Goal: Task Accomplishment & Management: Complete application form

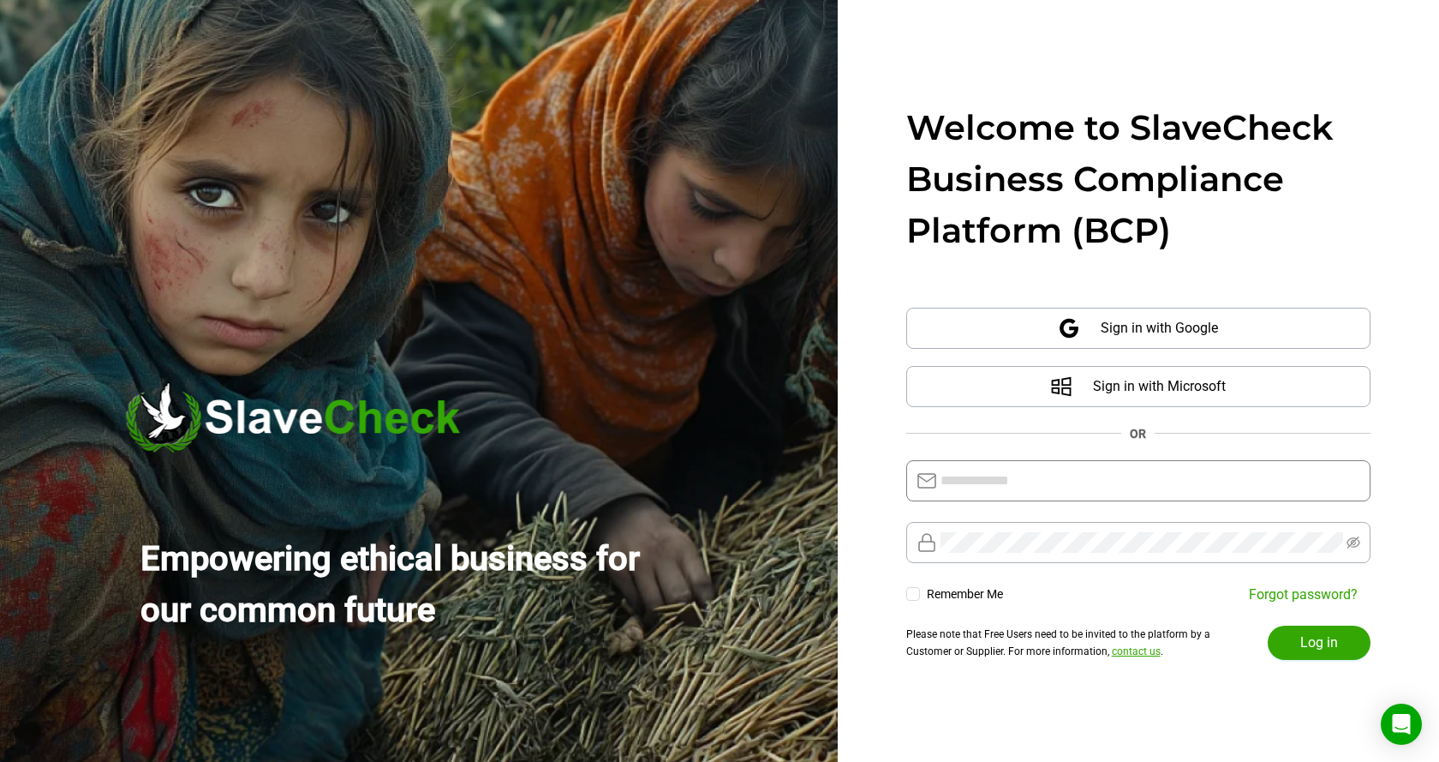
click at [1063, 477] on input "text" at bounding box center [1151, 480] width 420 height 21
type input "**********"
click at [1319, 637] on span "Log in" at bounding box center [1320, 642] width 38 height 21
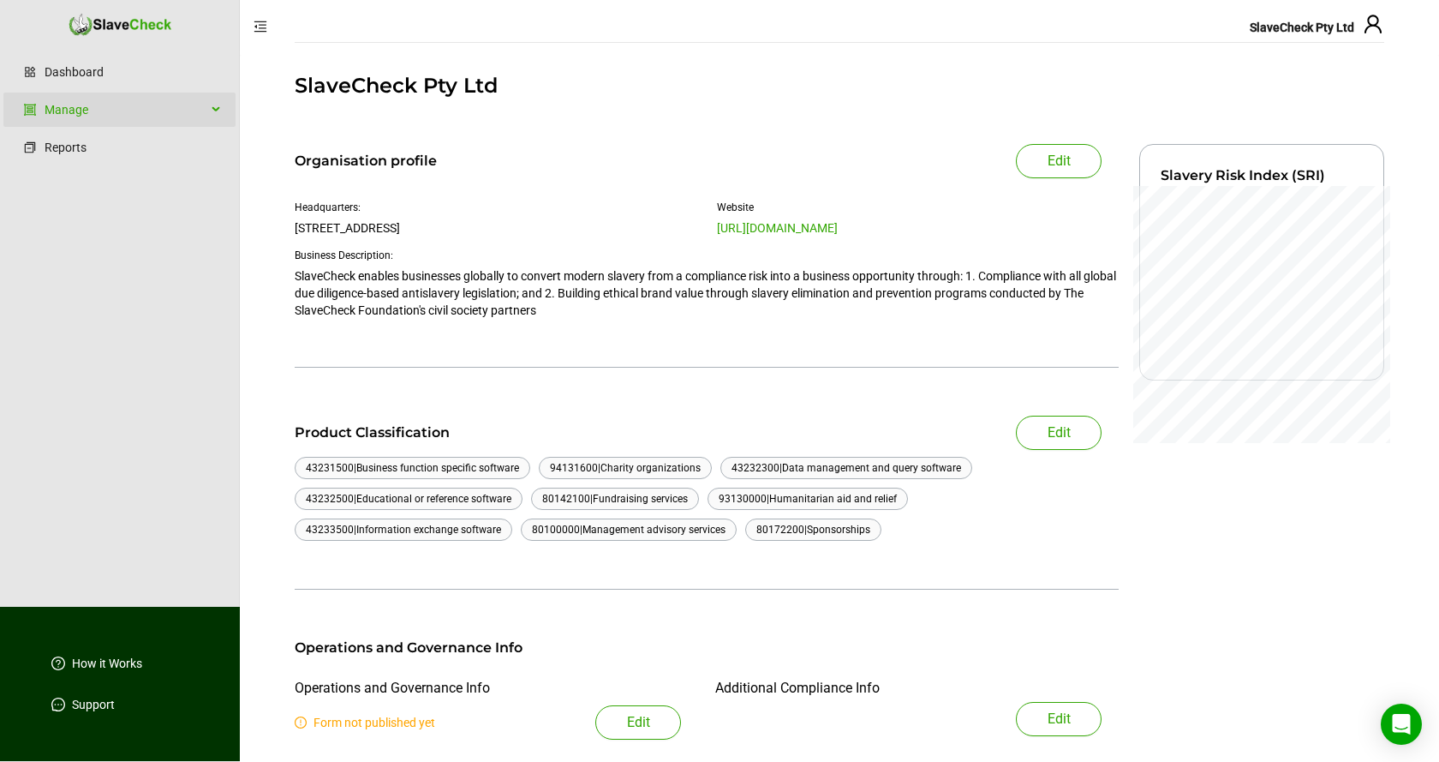
click at [215, 110] on icon at bounding box center [217, 110] width 9 height 0
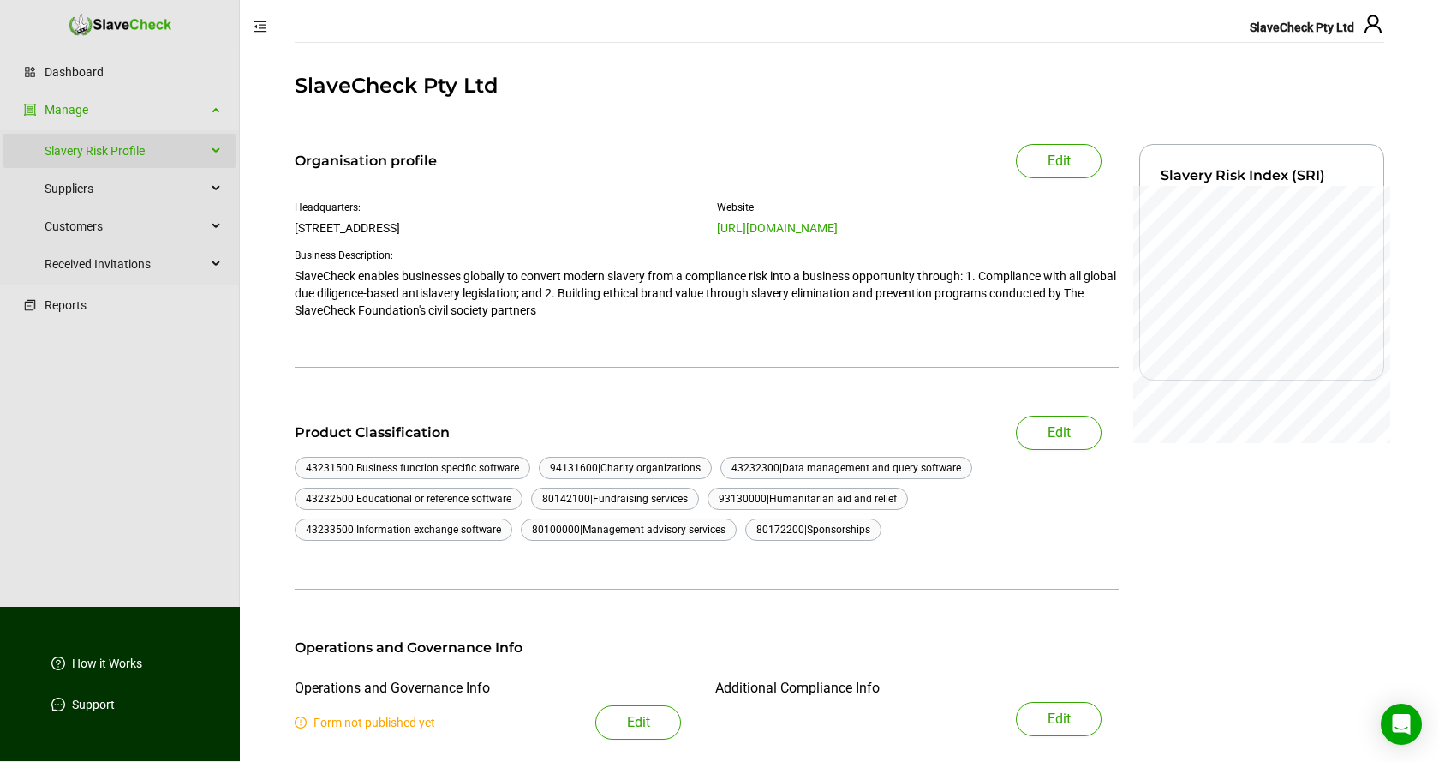
click at [214, 151] on icon at bounding box center [217, 151] width 9 height 0
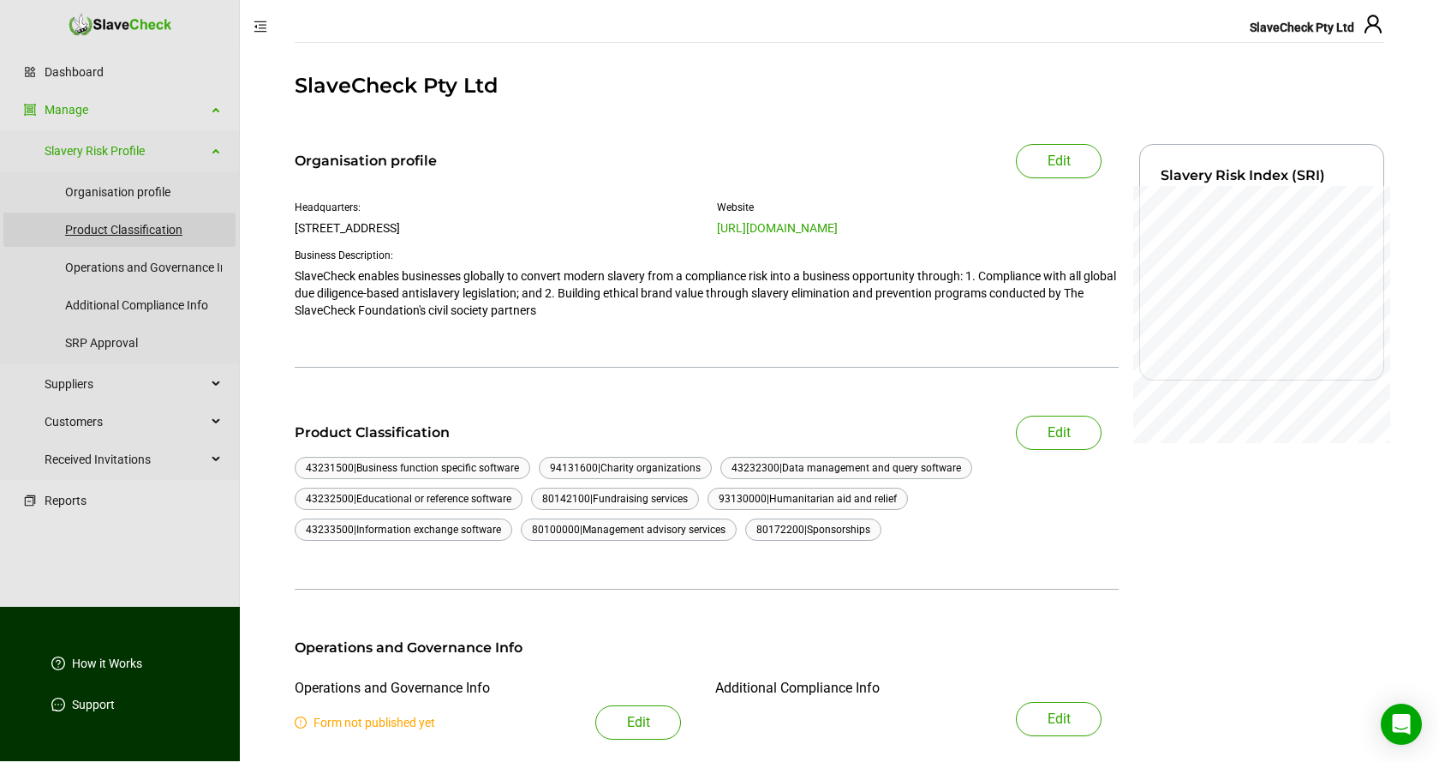
click at [153, 228] on link "Product Classification" at bounding box center [143, 229] width 157 height 34
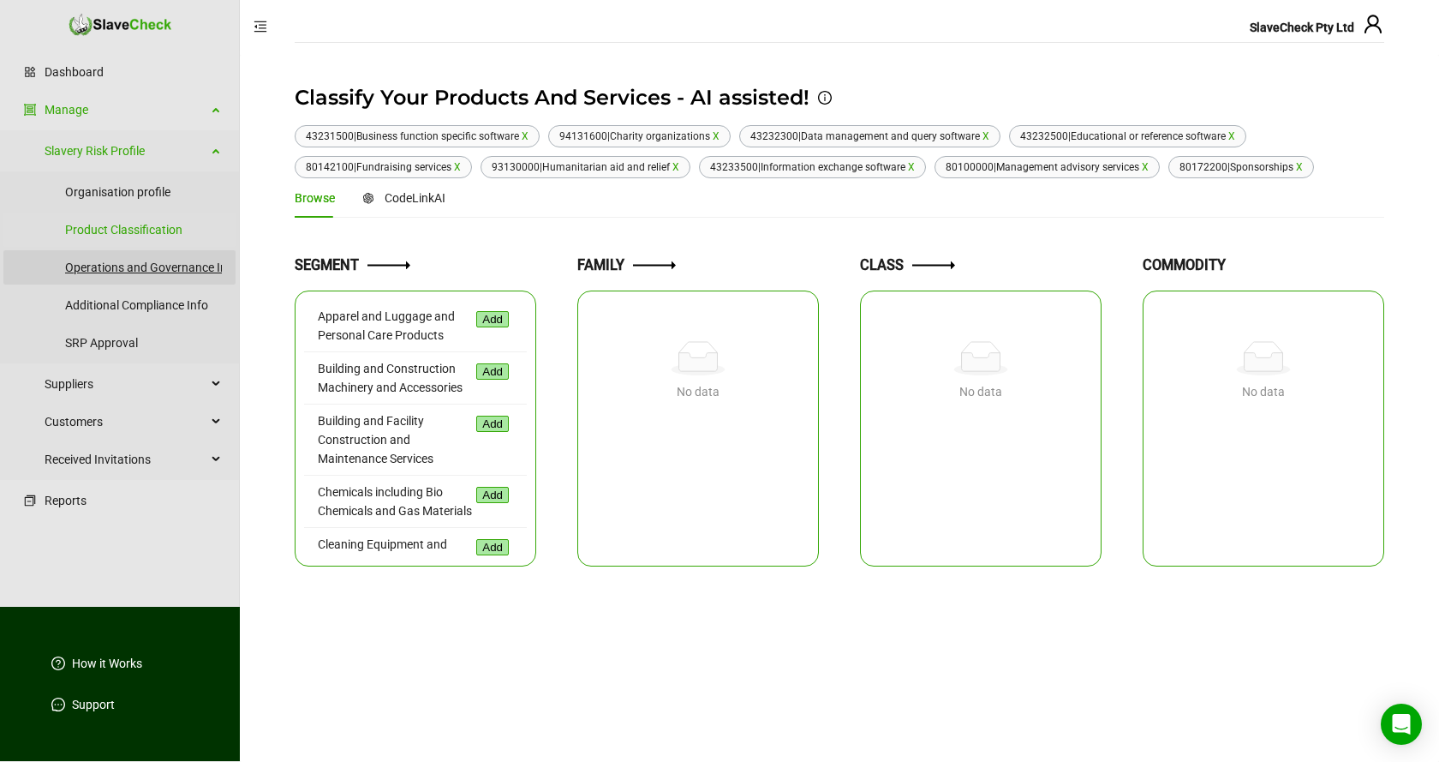
click at [136, 267] on link "Operations and Governance Info" at bounding box center [151, 267] width 173 height 34
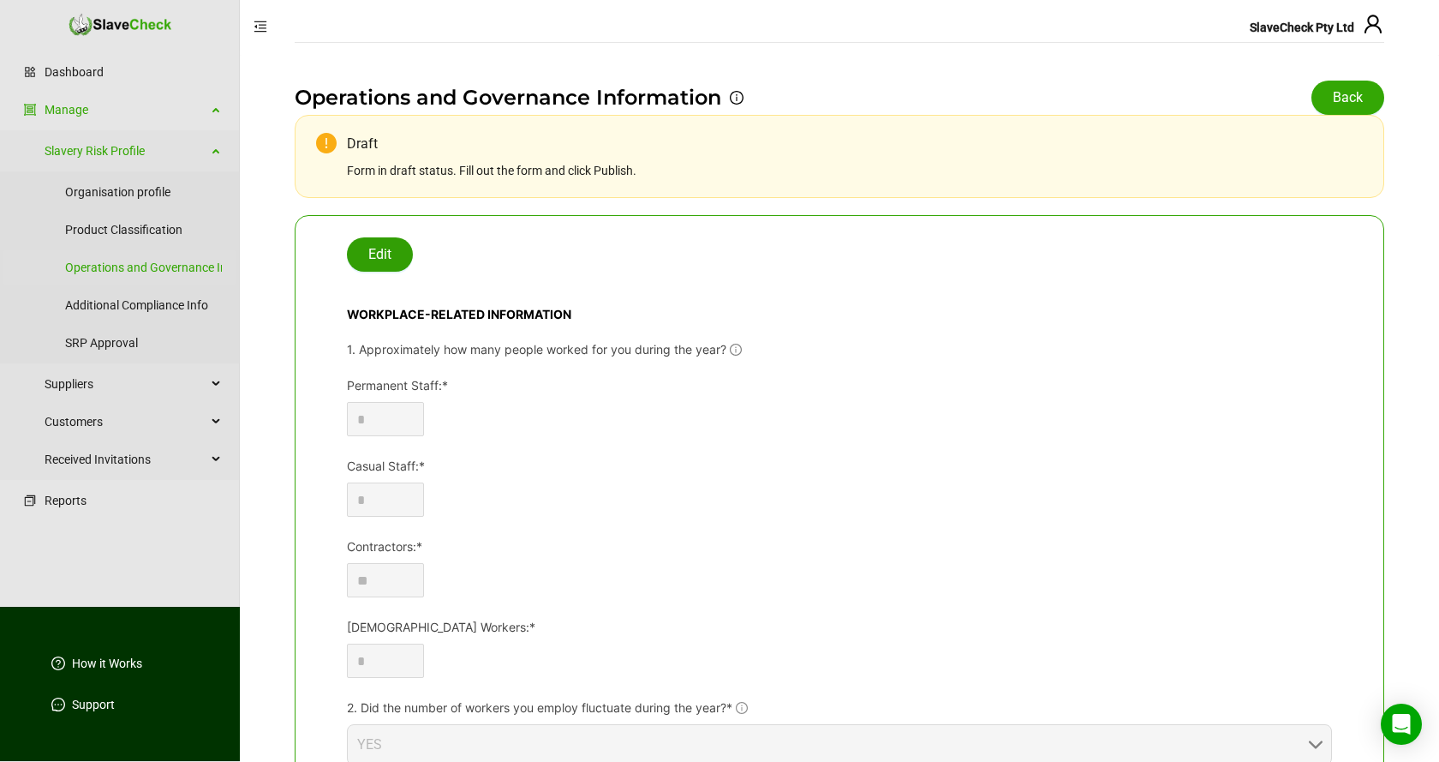
click at [381, 251] on span "Edit" at bounding box center [379, 254] width 23 height 21
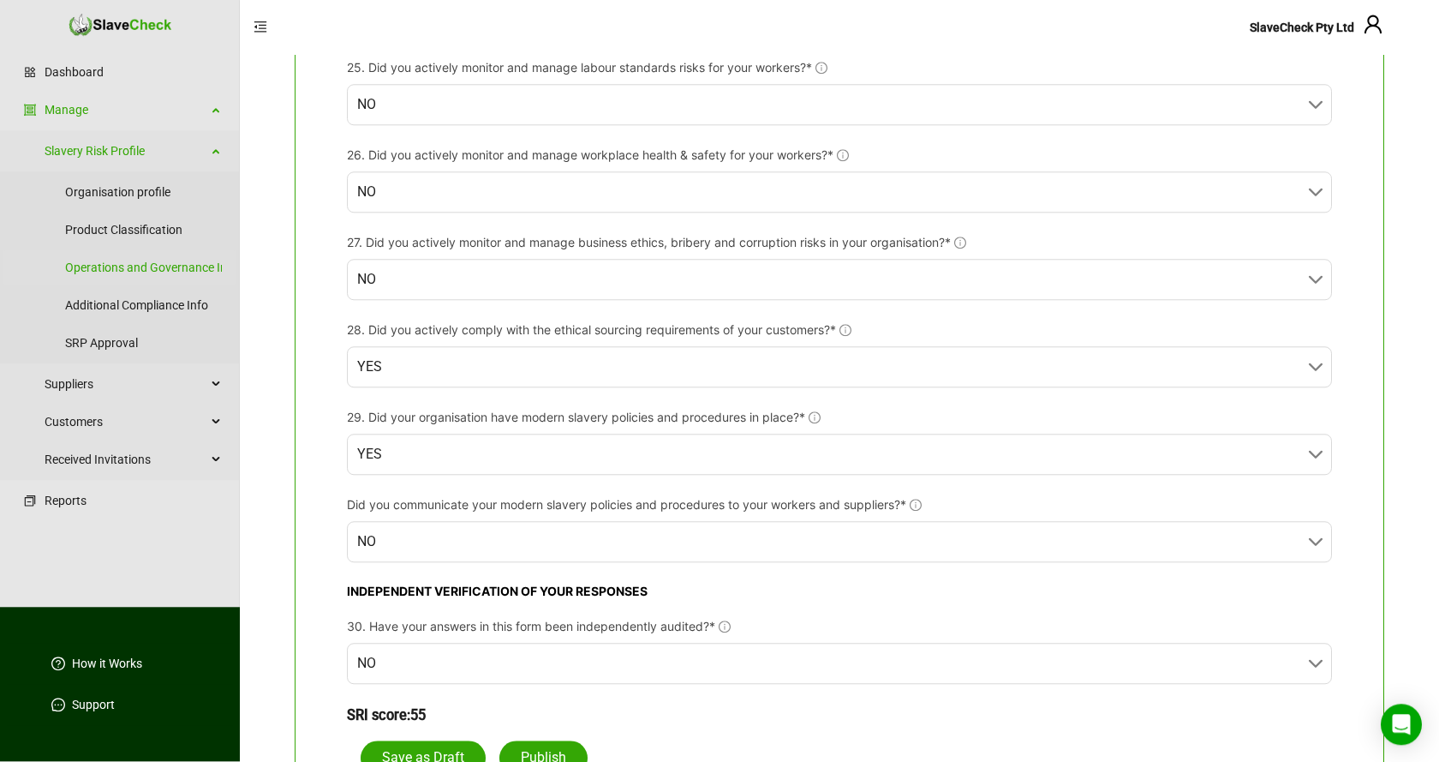
scroll to position [2994, 0]
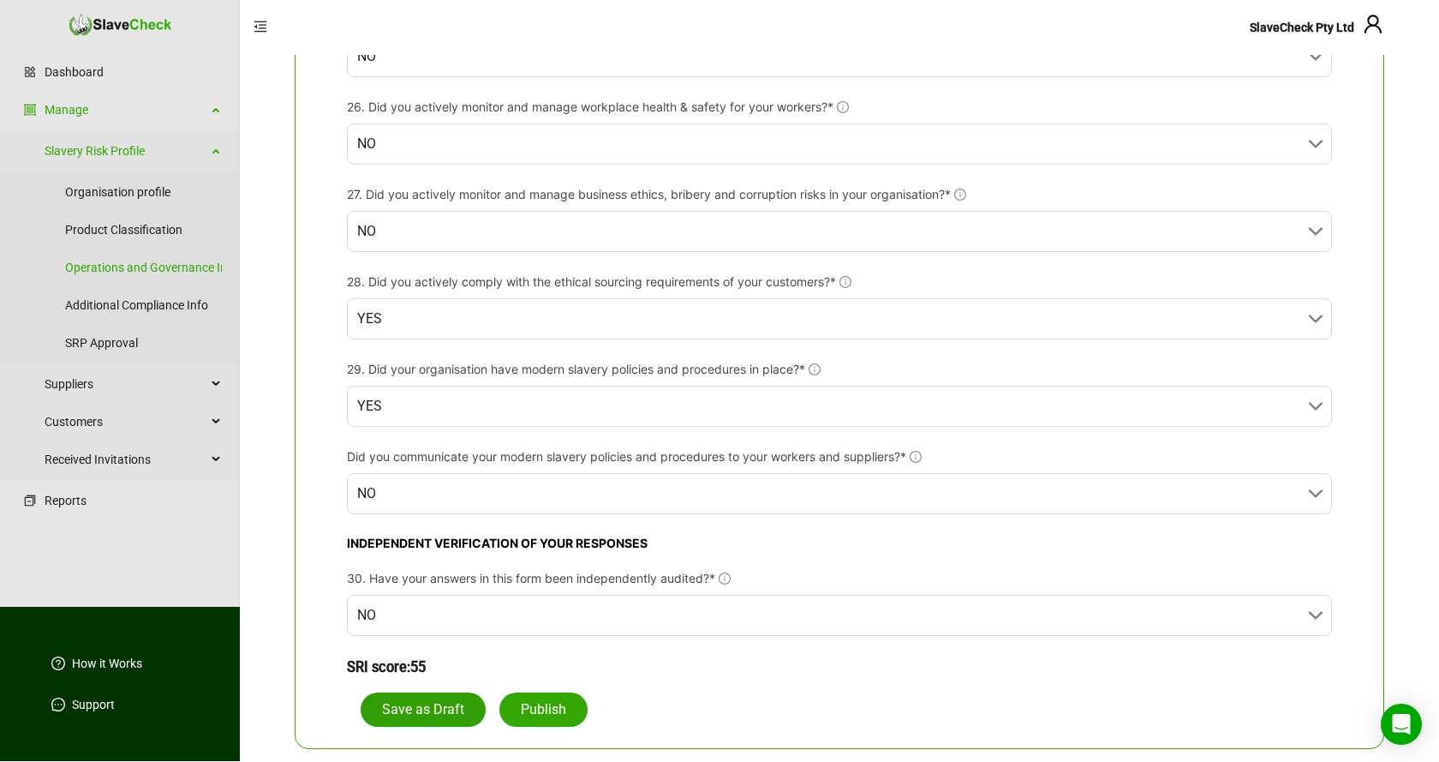
click at [426, 705] on span "Save as Draft" at bounding box center [423, 709] width 82 height 21
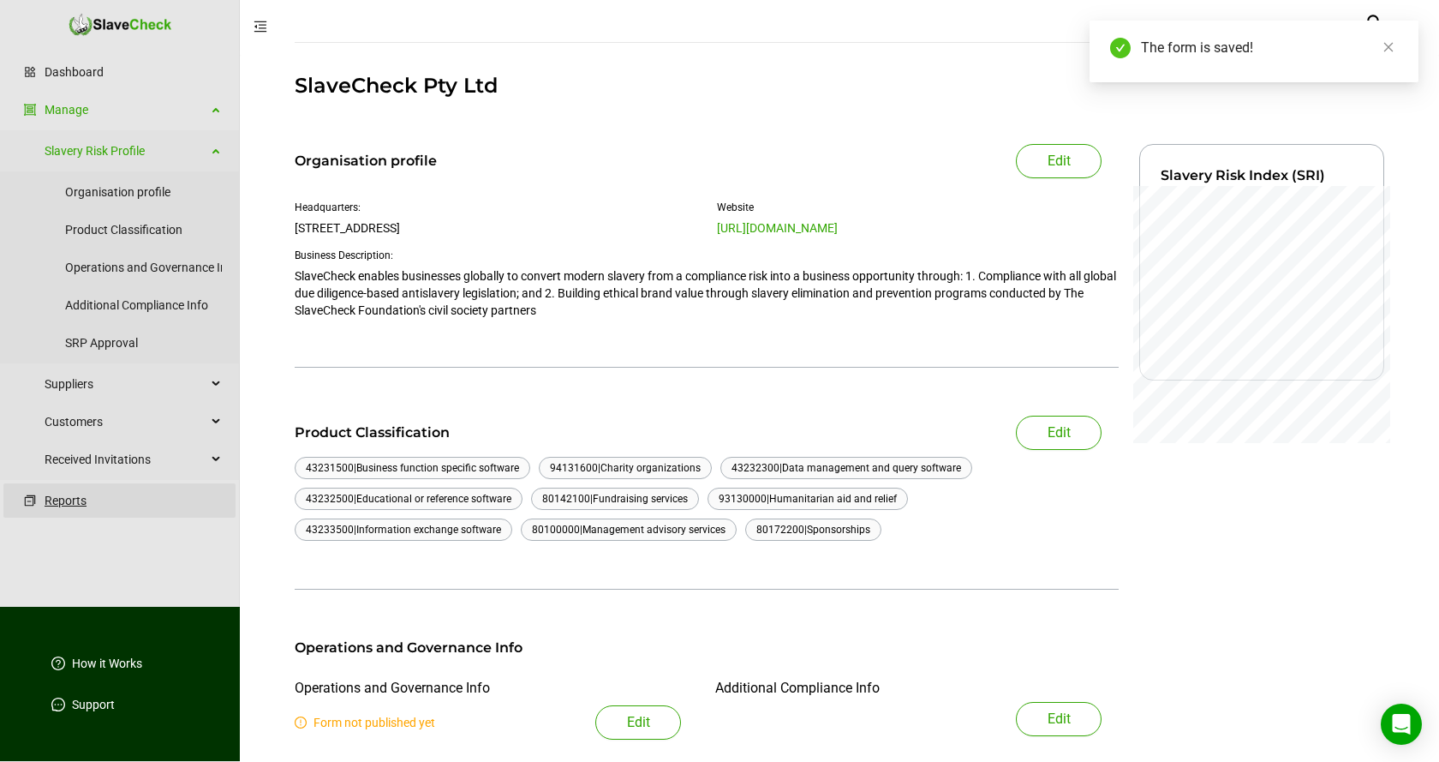
click at [69, 501] on link "Reports" at bounding box center [133, 500] width 177 height 34
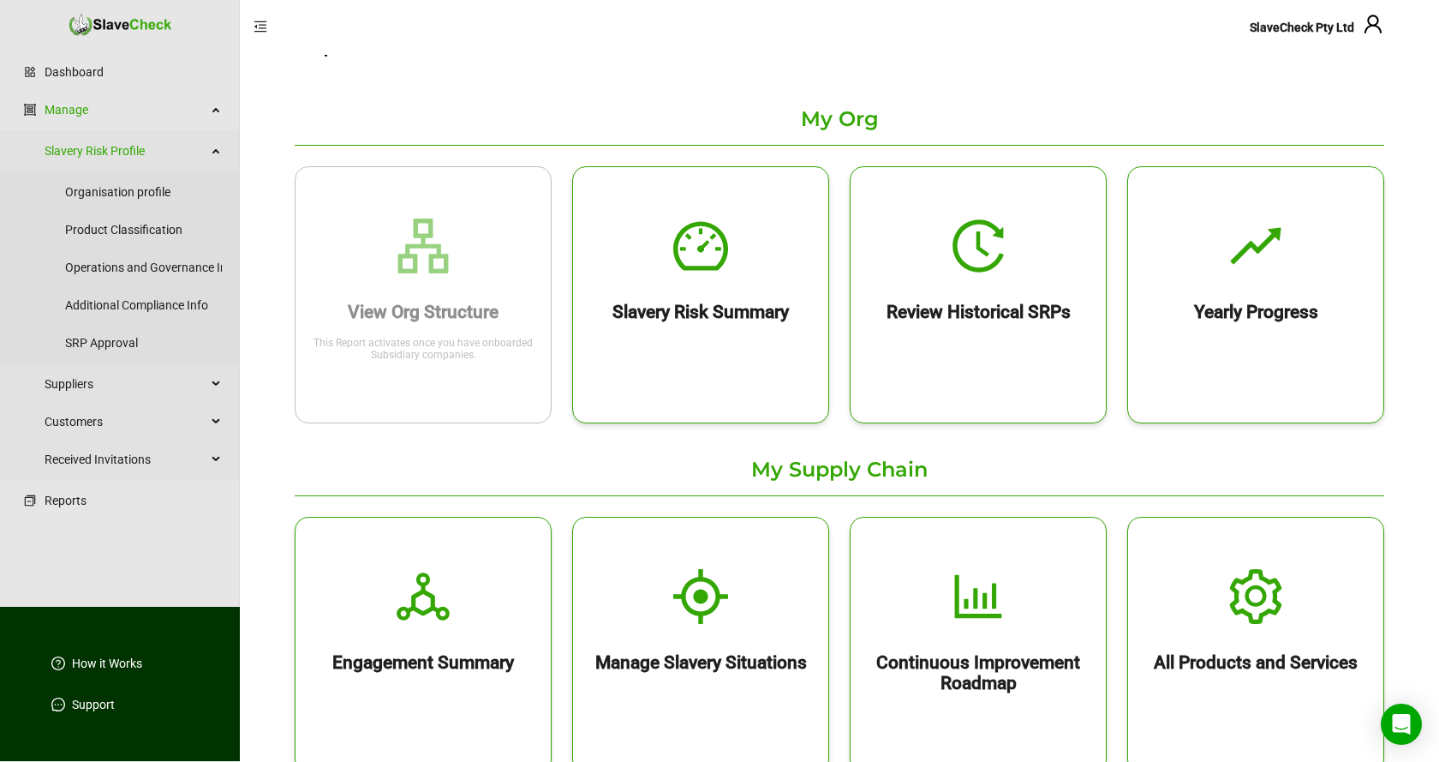
scroll to position [175, 0]
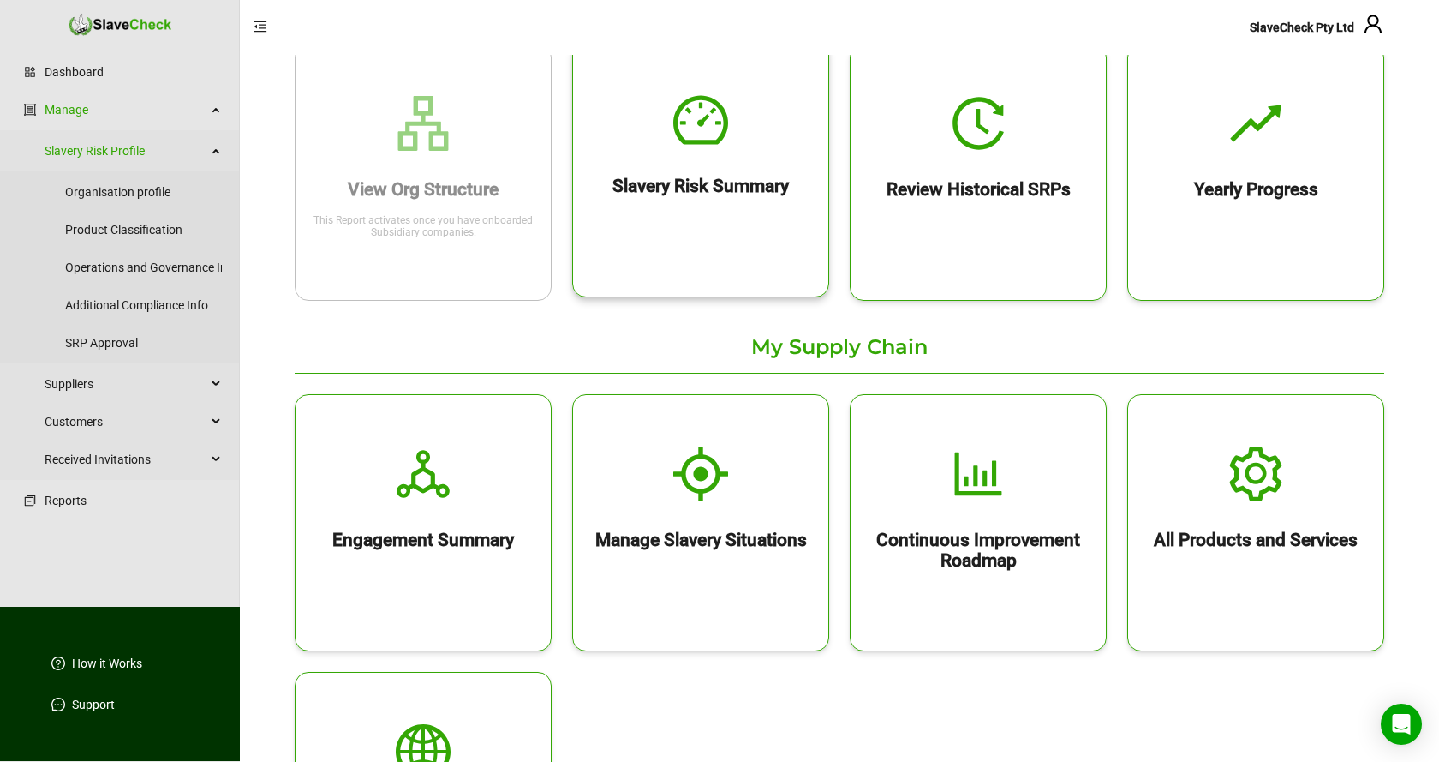
click at [708, 128] on icon "dashboard" at bounding box center [700, 120] width 55 height 55
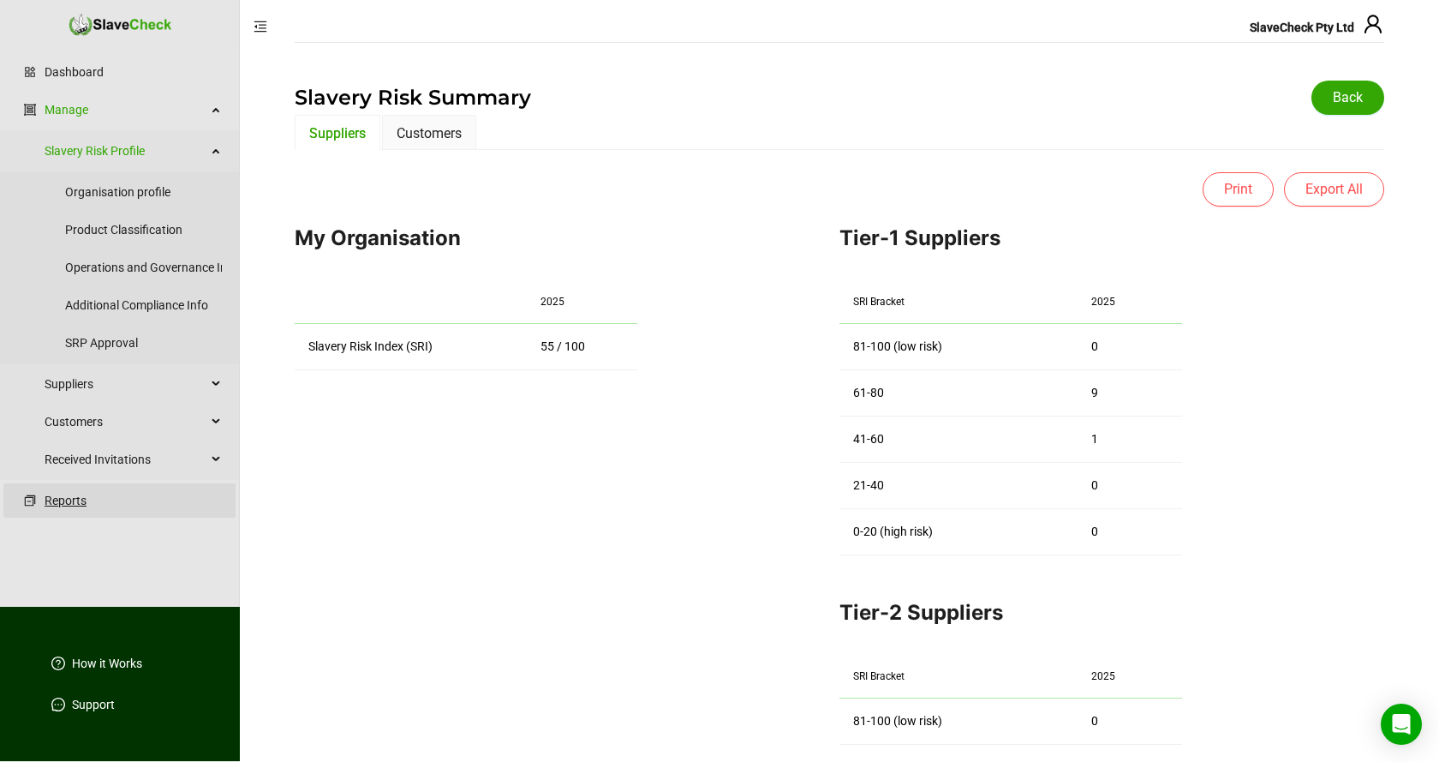
click at [62, 503] on link "Reports" at bounding box center [133, 500] width 177 height 34
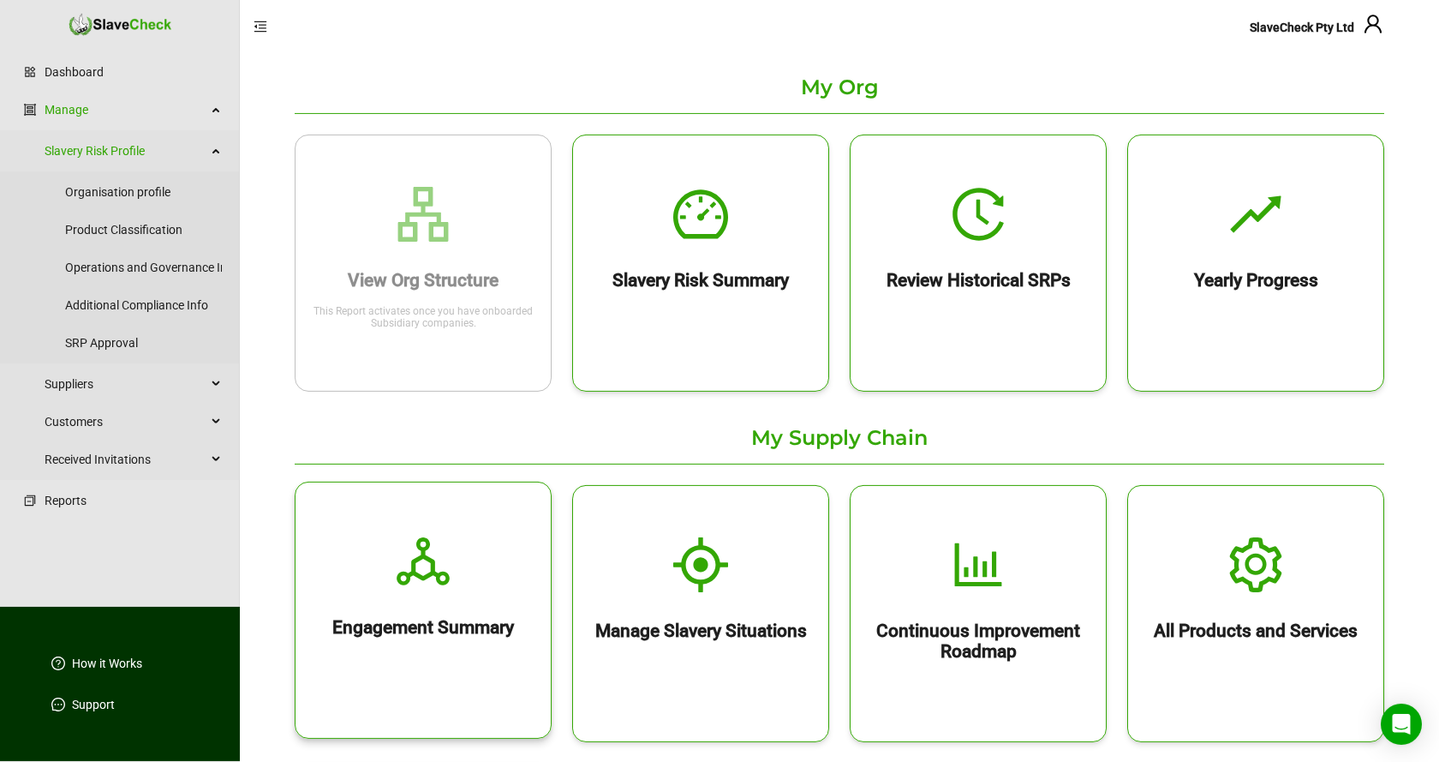
scroll to position [87, 0]
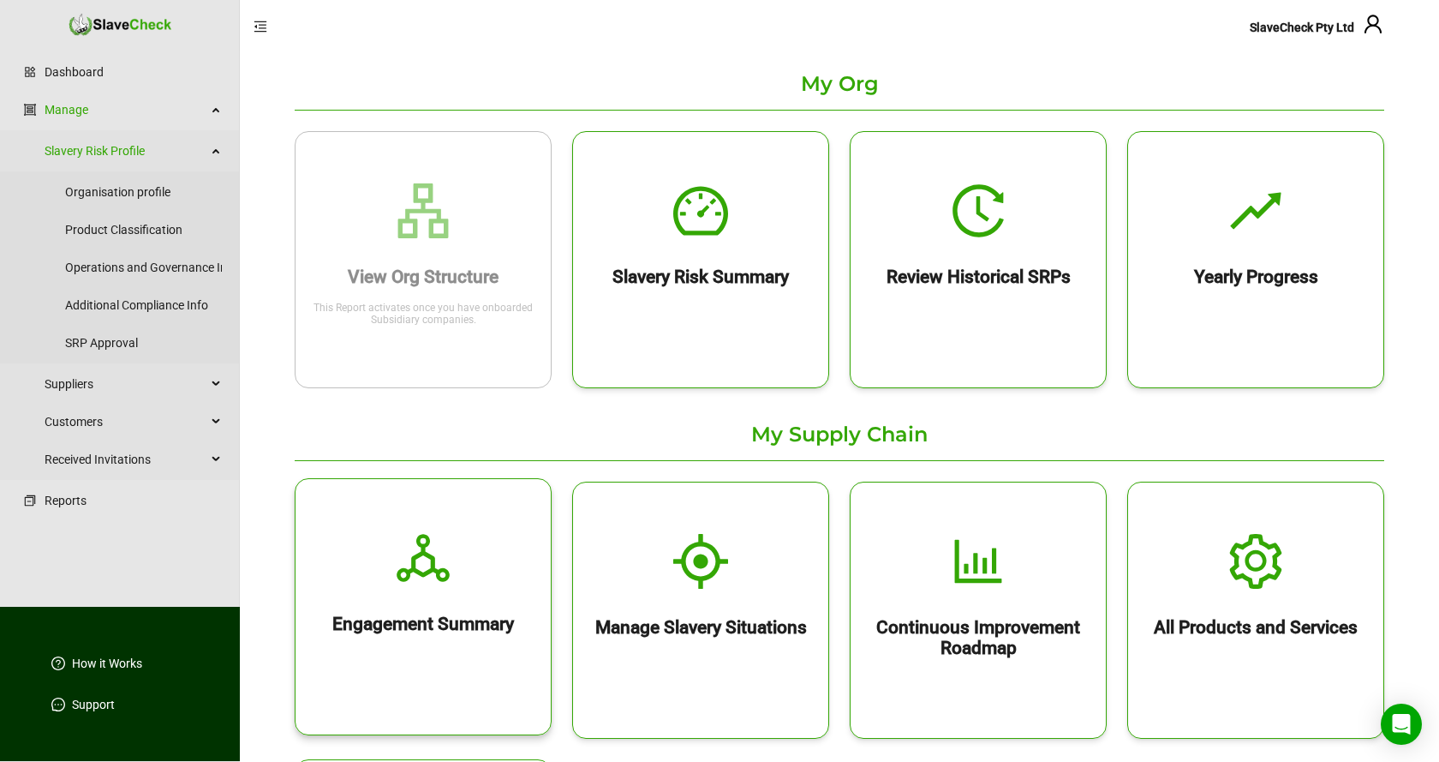
click at [425, 571] on icon "deployment-unit" at bounding box center [423, 558] width 53 height 48
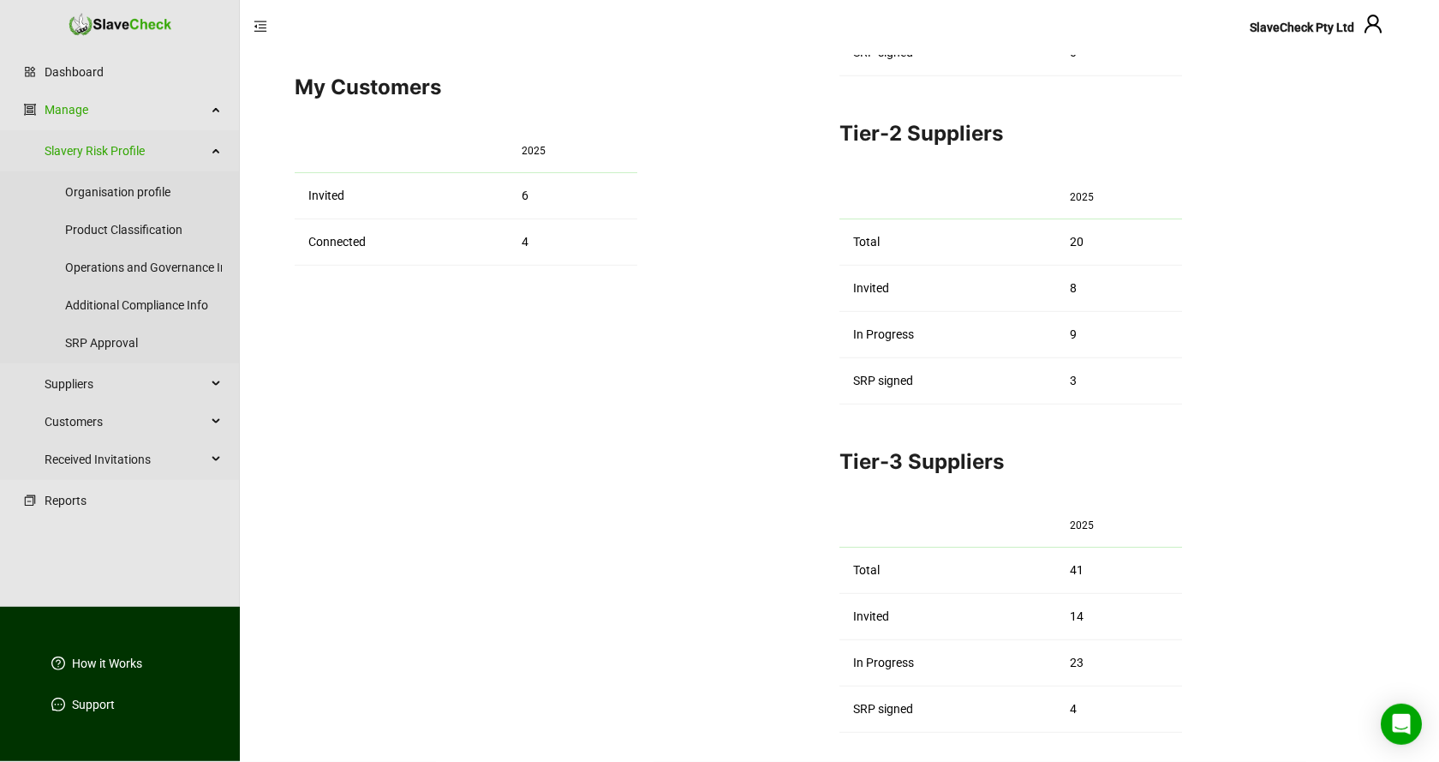
scroll to position [350, 0]
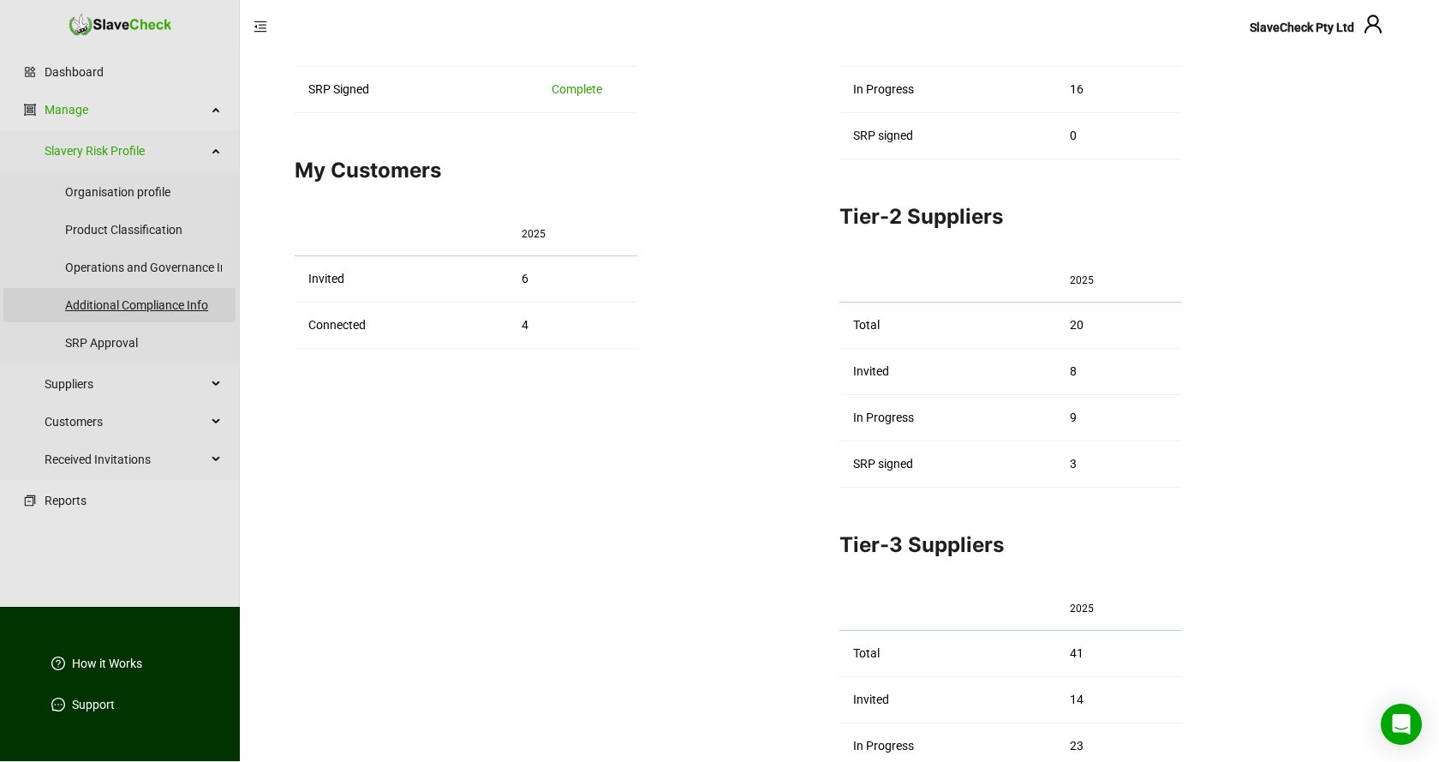
click at [115, 307] on link "Additional Compliance Info" at bounding box center [143, 305] width 157 height 34
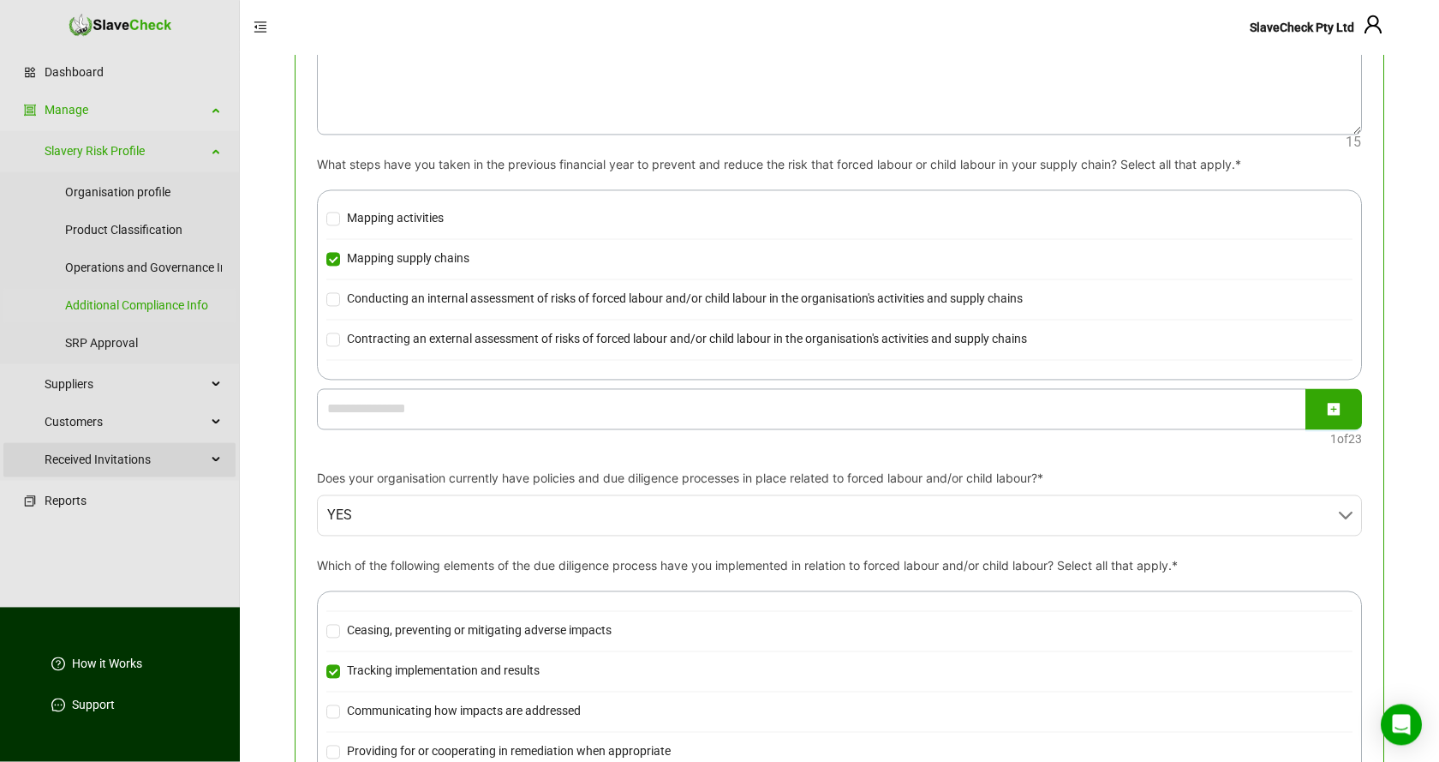
scroll to position [262, 0]
